Goal: Information Seeking & Learning: Learn about a topic

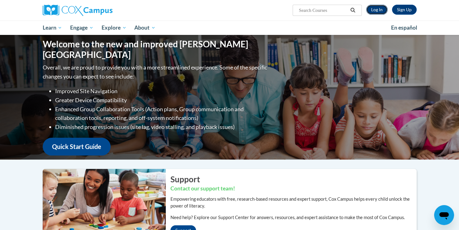
click at [374, 12] on link "Log In" at bounding box center [377, 10] width 22 height 10
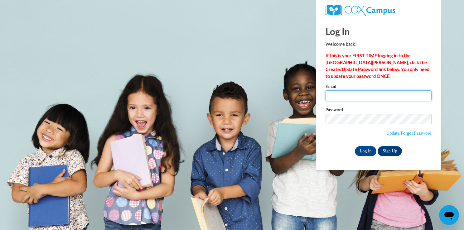
type input "t.marie18@aol.com"
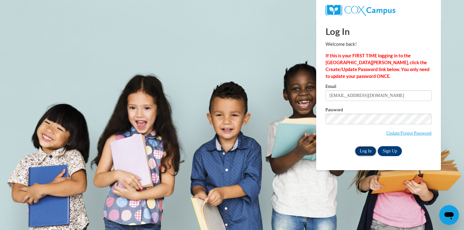
click at [363, 154] on input "Log In" at bounding box center [366, 151] width 22 height 10
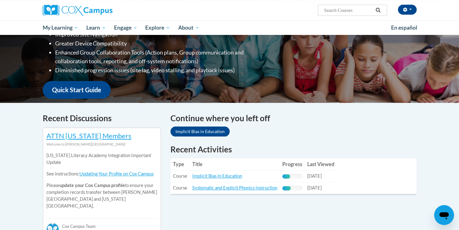
scroll to position [130, 0]
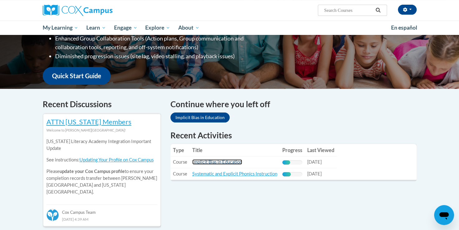
click at [198, 164] on link "Implicit Bias in Education" at bounding box center [217, 161] width 50 height 5
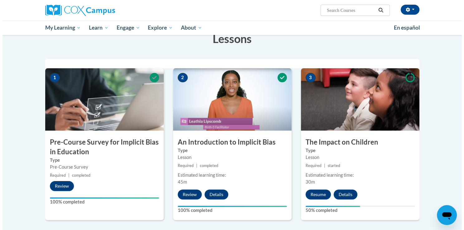
scroll to position [107, 0]
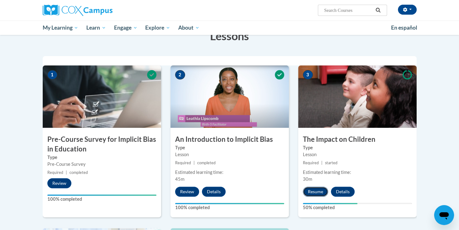
click at [310, 188] on button "Resume" at bounding box center [315, 192] width 25 height 10
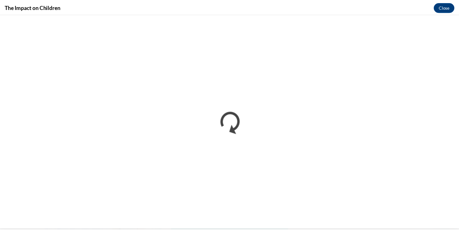
scroll to position [0, 0]
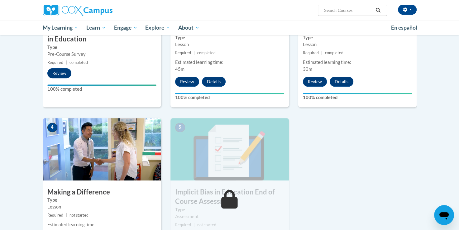
scroll to position [220, 0]
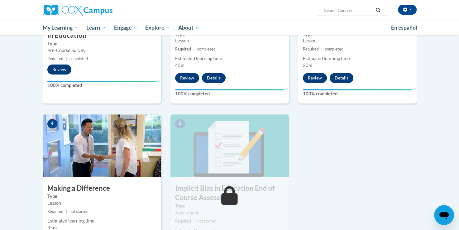
drag, startPoint x: 459, startPoint y: 108, endPoint x: 462, endPoint y: 140, distance: 32.9
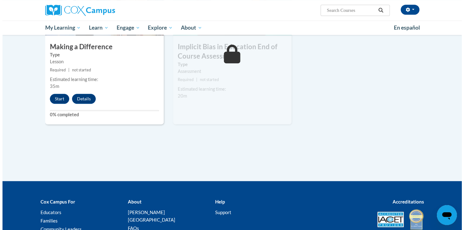
scroll to position [371, 0]
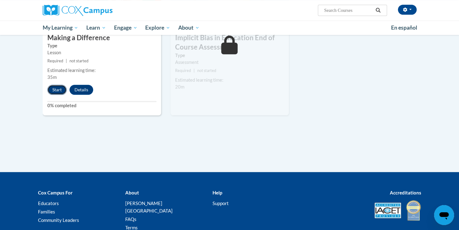
click at [63, 87] on button "Start" at bounding box center [56, 90] width 19 height 10
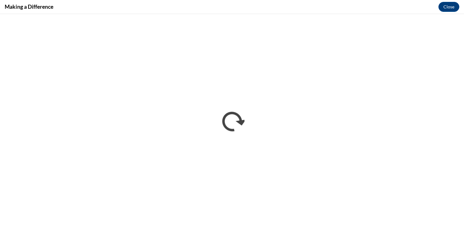
scroll to position [0, 0]
